Goal: Task Accomplishment & Management: Complete application form

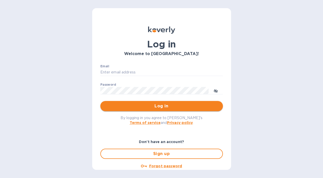
type input "admin@hogsheadwineco.com"
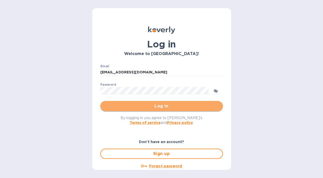
click at [169, 108] on span "Log in" at bounding box center [162, 106] width 114 height 6
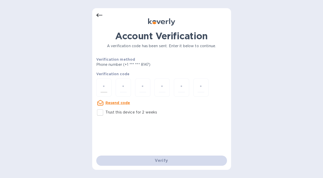
click at [101, 86] on input "number" at bounding box center [104, 87] width 7 height 9
type input "5"
type input "7"
type input "5"
type input "0"
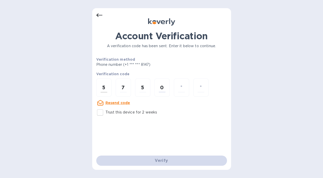
type input "0"
type input "3"
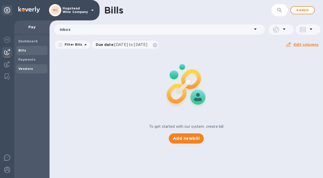
click at [28, 68] on b "Vendors" at bounding box center [25, 69] width 15 height 4
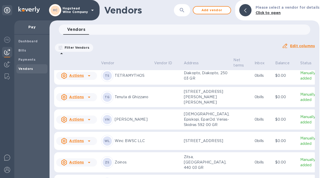
scroll to position [926, 0]
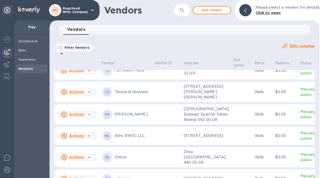
click at [164, 60] on td at bounding box center [167, 50] width 30 height 18
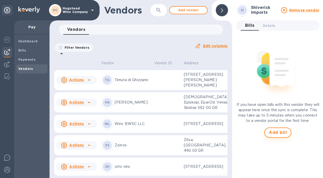
click at [278, 130] on span "Add bill" at bounding box center [278, 133] width 18 height 6
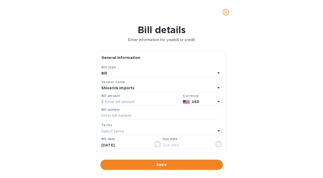
scroll to position [5, 0]
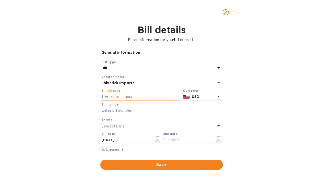
click at [134, 98] on input "text" at bounding box center [140, 97] width 79 height 8
type input "11,060"
click at [202, 94] on div "USD" at bounding box center [204, 96] width 26 height 7
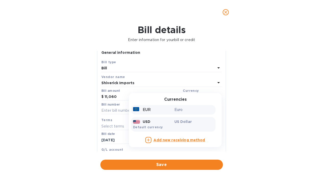
click at [176, 107] on div "Euro" at bounding box center [194, 109] width 41 height 7
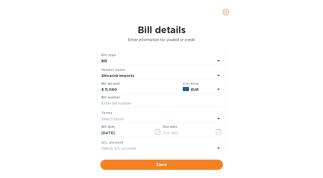
scroll to position [13, 0]
click at [164, 104] on input "text" at bounding box center [161, 103] width 120 height 8
paste input "DI-3666"
type input "DI-3666"
click at [118, 119] on p "Select terms" at bounding box center [112, 118] width 23 height 5
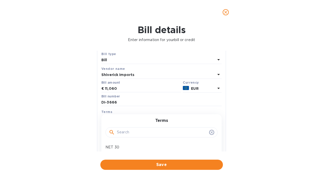
scroll to position [34, 0]
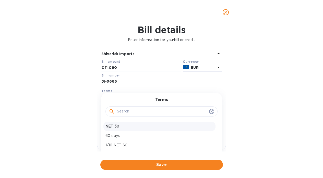
click at [118, 129] on p "NET 30" at bounding box center [160, 126] width 108 height 5
type input "[DATE]"
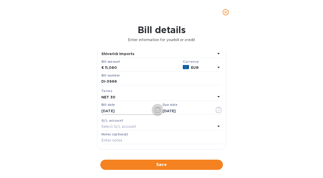
click at [157, 110] on icon "button" at bounding box center [158, 110] width 6 height 6
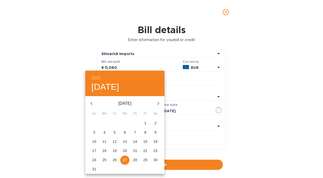
click at [90, 104] on icon "button" at bounding box center [91, 104] width 6 height 6
click at [144, 151] on p "25" at bounding box center [145, 150] width 4 height 5
type input "[DATE]"
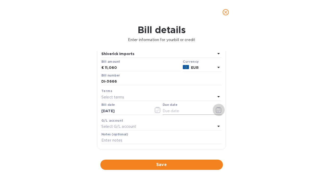
click at [218, 111] on icon "button" at bounding box center [219, 110] width 6 height 6
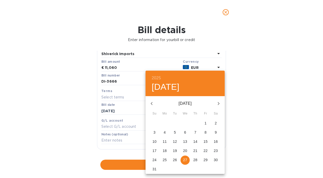
click at [166, 162] on p "25" at bounding box center [165, 160] width 4 height 5
type input "[DATE]"
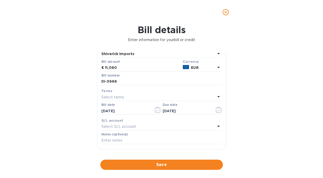
scroll to position [53, 0]
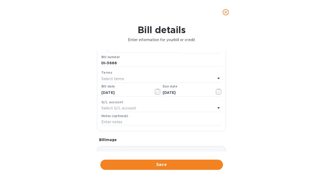
click at [145, 110] on div "Select G/L account" at bounding box center [158, 108] width 114 height 7
click at [256, 111] on div "Bill details Enter information for your bill or credit General information Save…" at bounding box center [161, 102] width 323 height 154
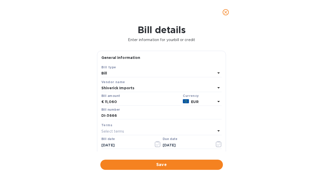
scroll to position [107, 0]
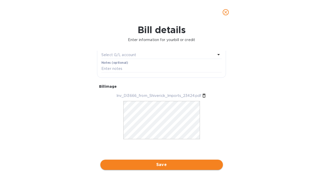
click at [123, 164] on span "Save" at bounding box center [162, 165] width 114 height 6
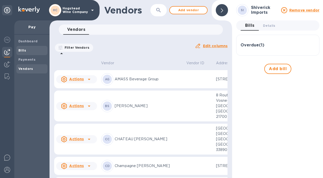
click at [25, 47] on div "Bills" at bounding box center [31, 50] width 31 height 9
